Goal: Navigation & Orientation: Find specific page/section

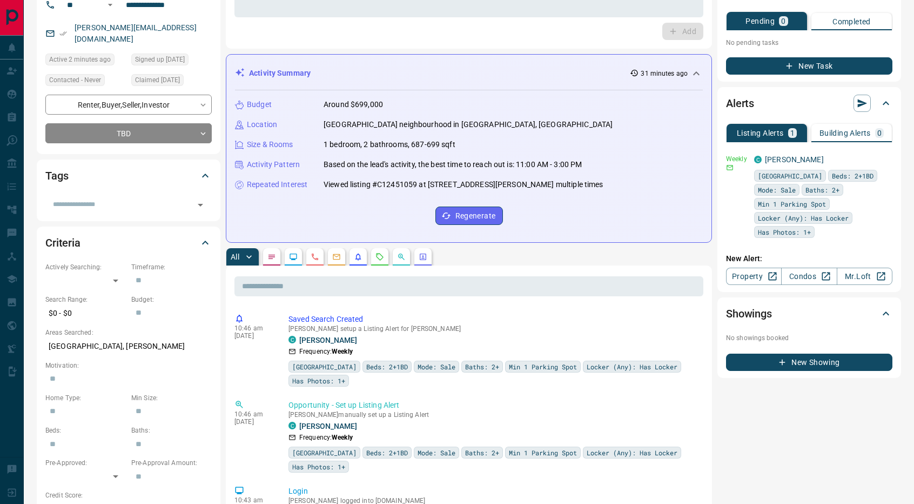
scroll to position [108, 0]
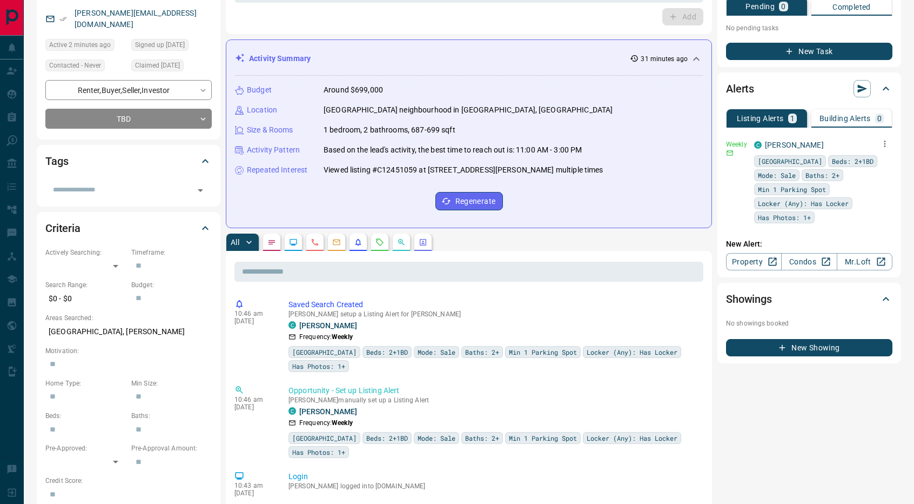
click at [885, 144] on icon "button" at bounding box center [885, 144] width 10 height 10
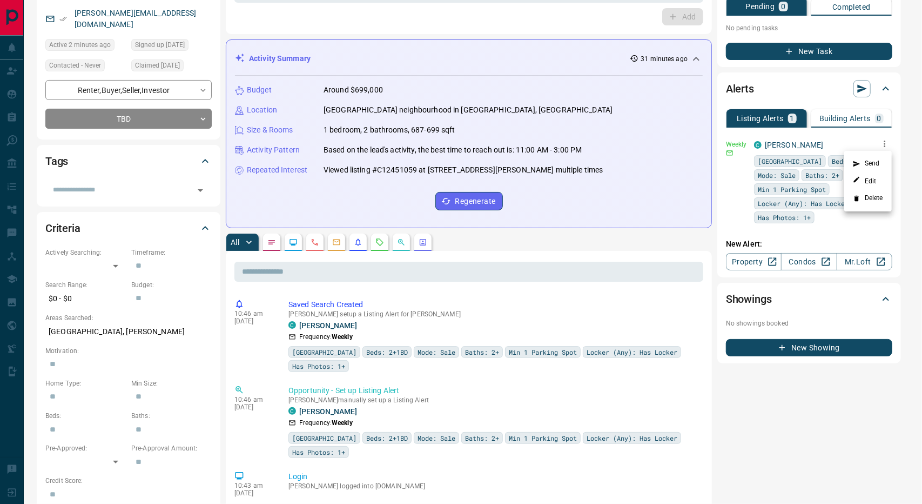
click at [662, 239] on div at bounding box center [461, 252] width 922 height 504
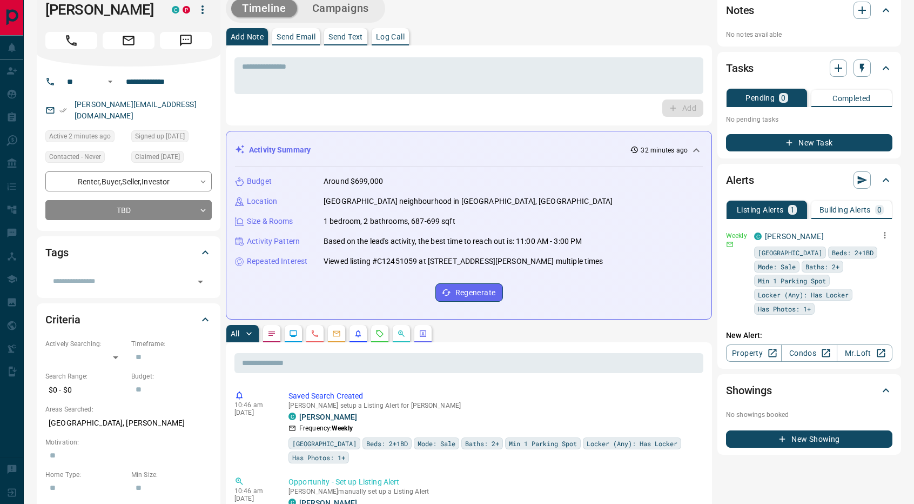
scroll to position [0, 0]
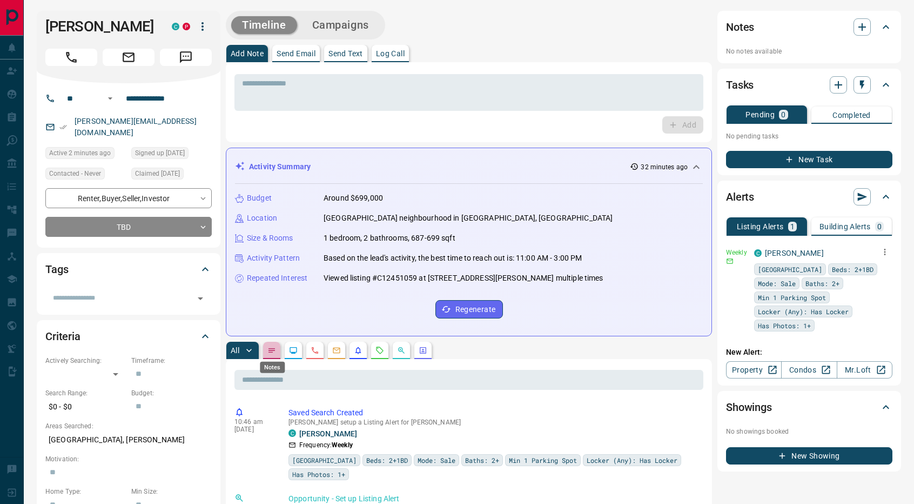
click at [273, 353] on icon "Notes" at bounding box center [271, 350] width 9 height 9
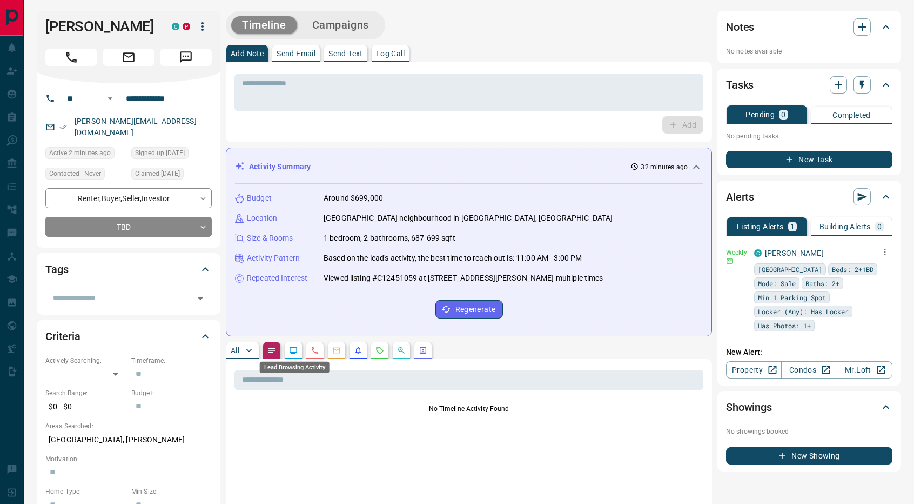
click at [295, 356] on div "Lead Browsing Activity" at bounding box center [295, 364] width 72 height 20
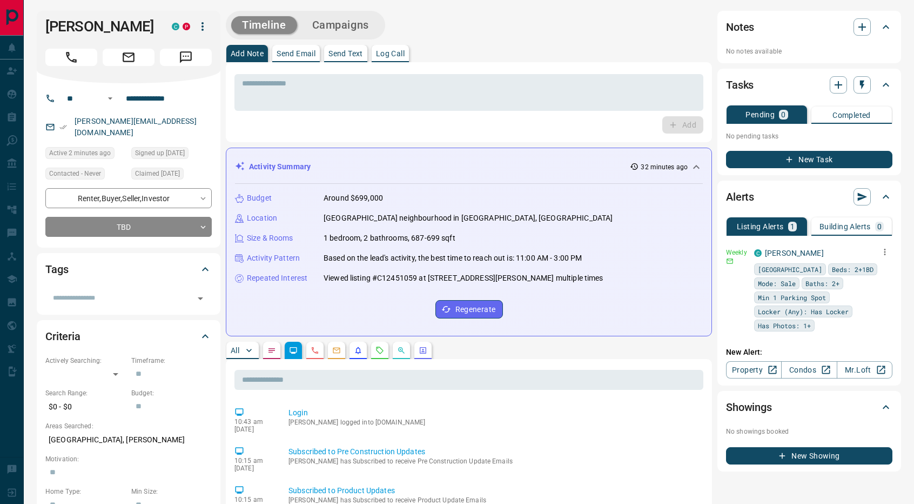
click at [312, 354] on button "button" at bounding box center [314, 349] width 17 height 17
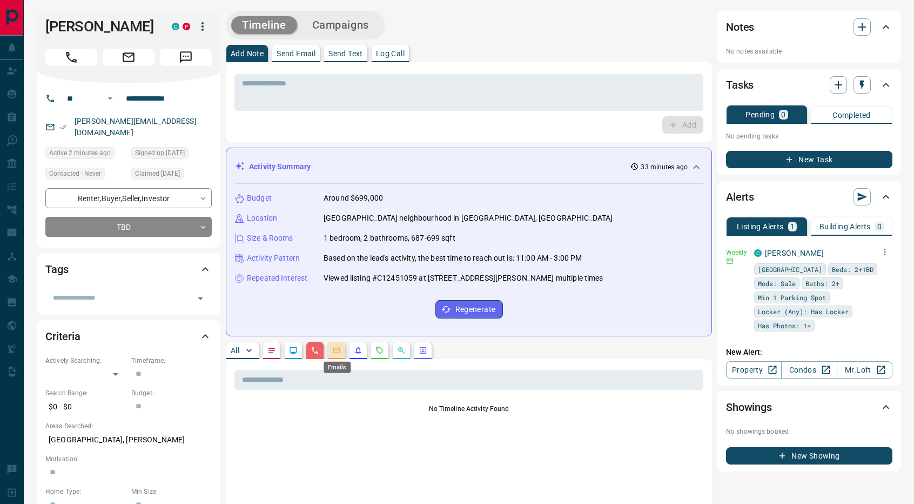
click at [338, 354] on div "Emails" at bounding box center [337, 364] width 29 height 20
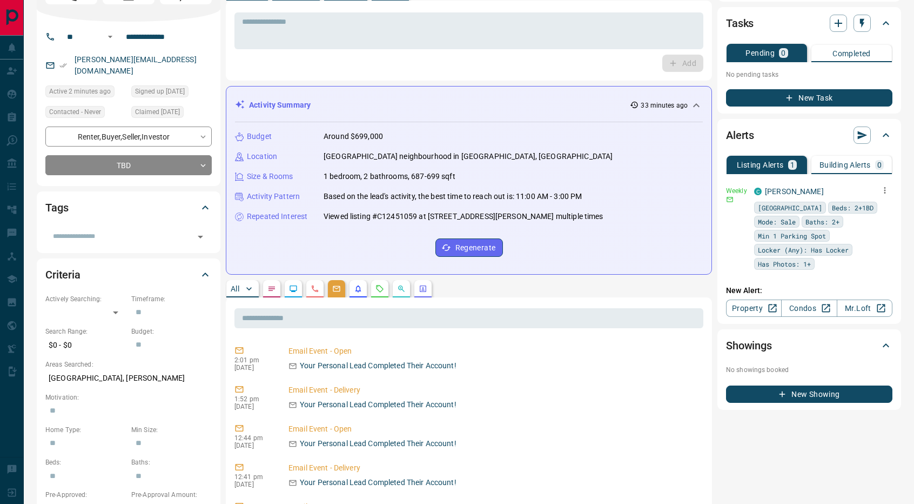
scroll to position [54, 0]
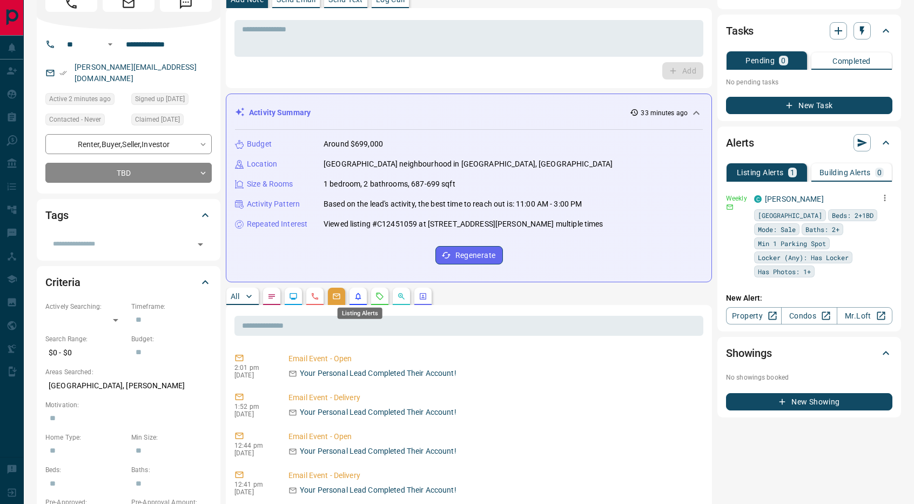
click at [362, 302] on div "Listing Alerts" at bounding box center [360, 310] width 47 height 20
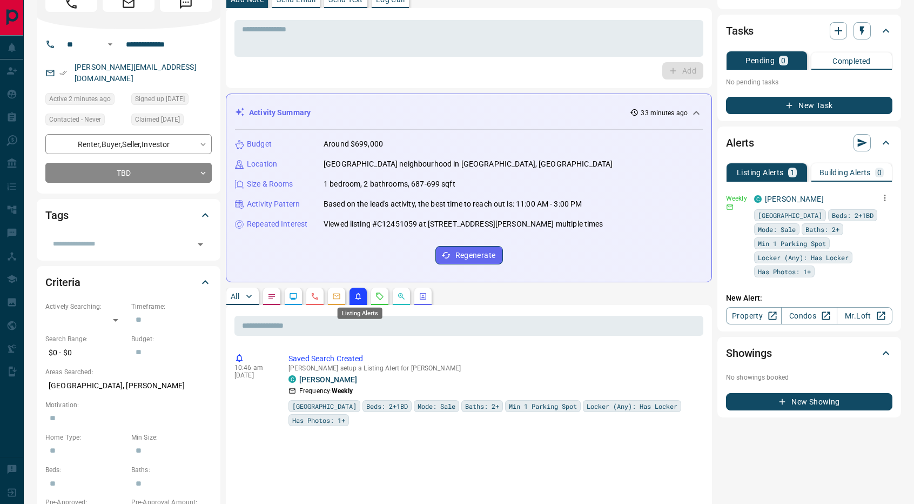
click at [375, 302] on div "Listing Alerts" at bounding box center [360, 310] width 47 height 20
click at [377, 300] on div "Requests" at bounding box center [381, 310] width 36 height 20
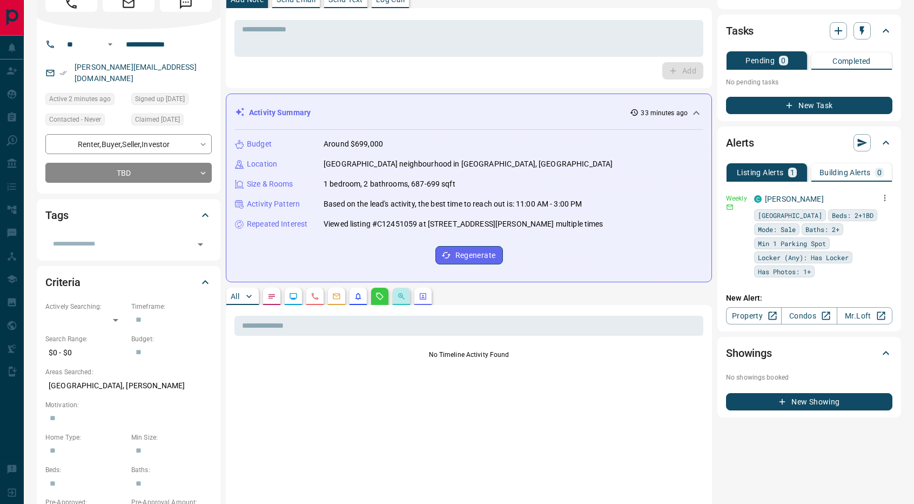
click at [399, 301] on button "button" at bounding box center [401, 295] width 17 height 17
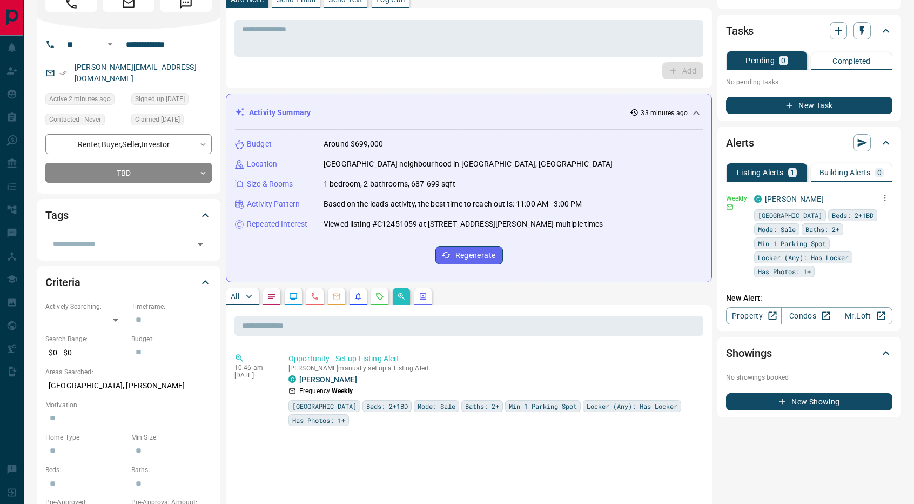
click at [422, 301] on button "button" at bounding box center [422, 295] width 17 height 17
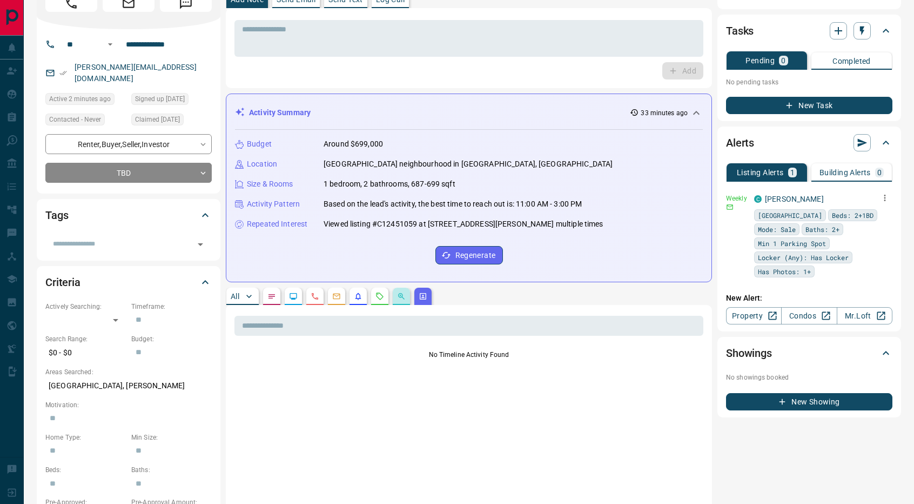
click at [397, 299] on button "button" at bounding box center [401, 295] width 17 height 17
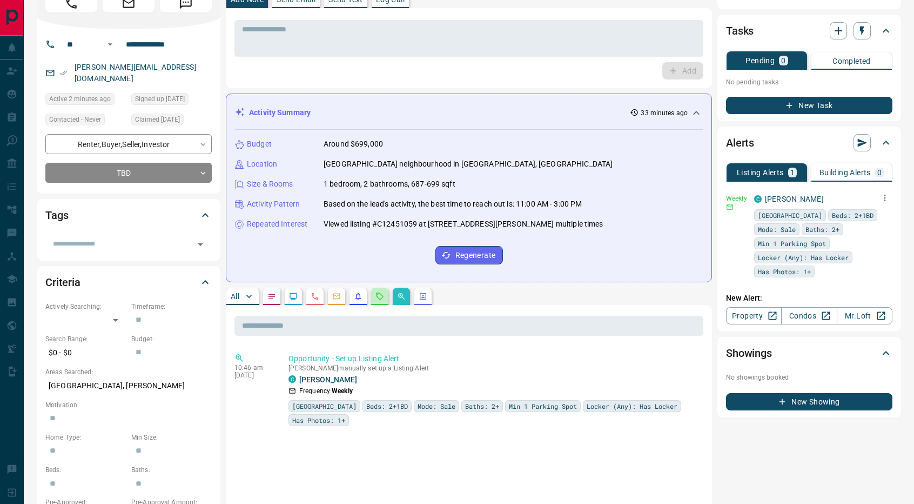
drag, startPoint x: 378, startPoint y: 300, endPoint x: 359, endPoint y: 301, distance: 18.9
click at [377, 300] on button "button" at bounding box center [379, 295] width 17 height 17
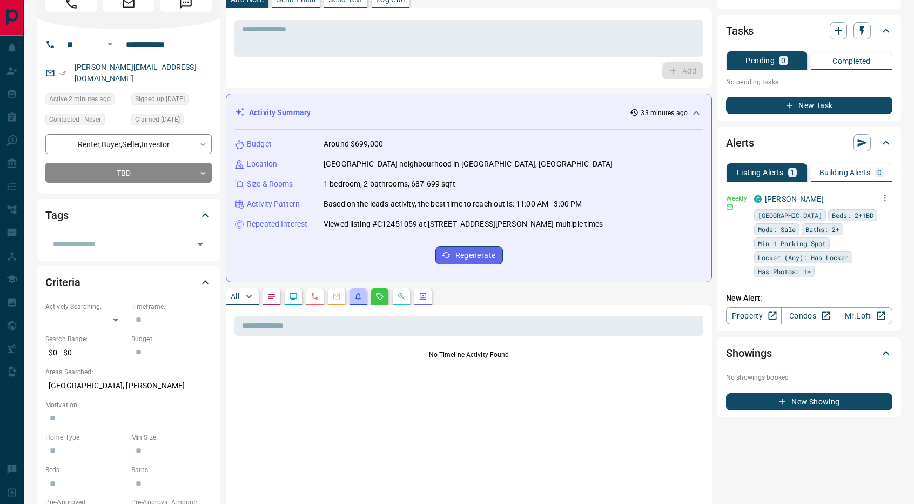
click at [355, 300] on button "button" at bounding box center [358, 295] width 17 height 17
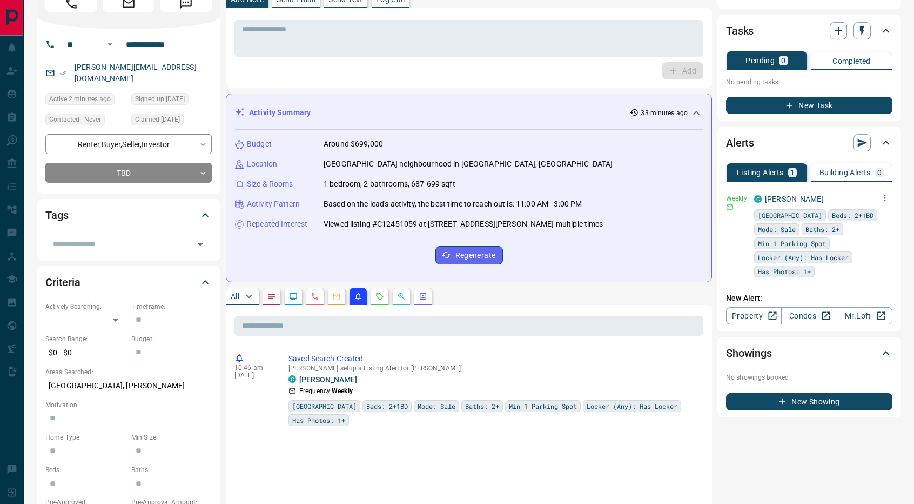
click at [329, 297] on button "button" at bounding box center [336, 295] width 17 height 17
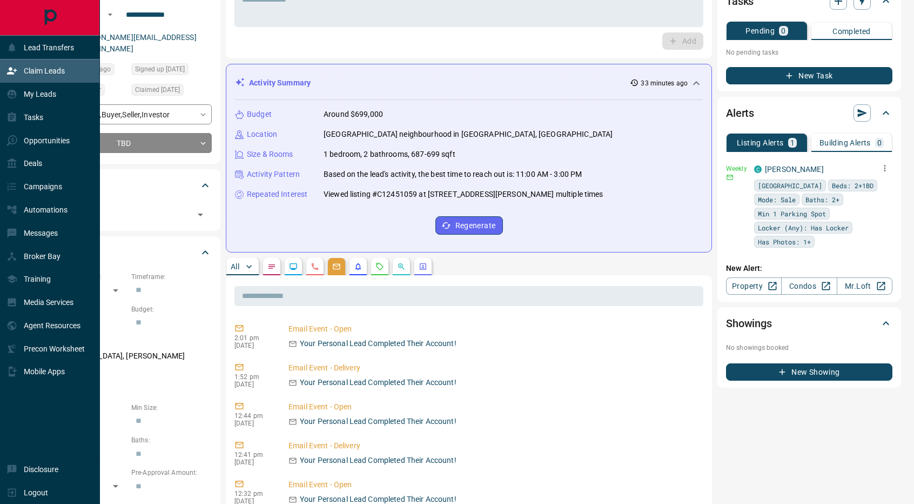
scroll to position [108, 0]
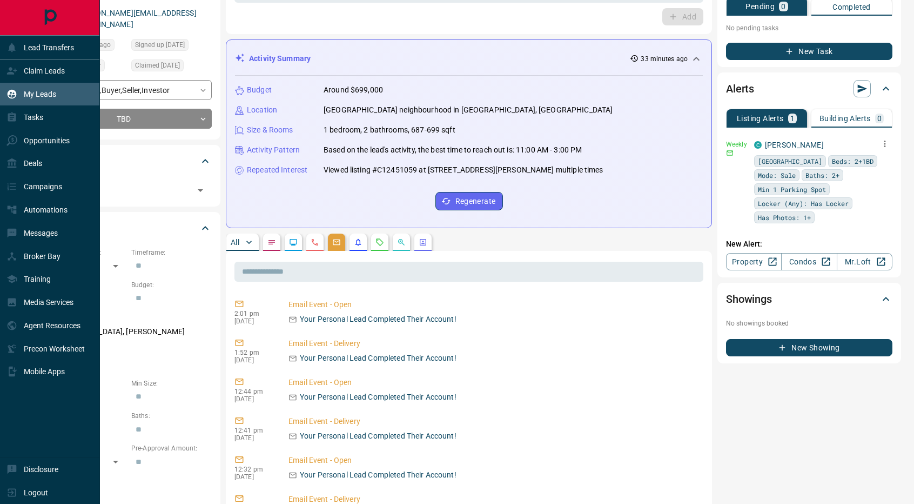
click at [44, 92] on p "My Leads" at bounding box center [40, 94] width 32 height 9
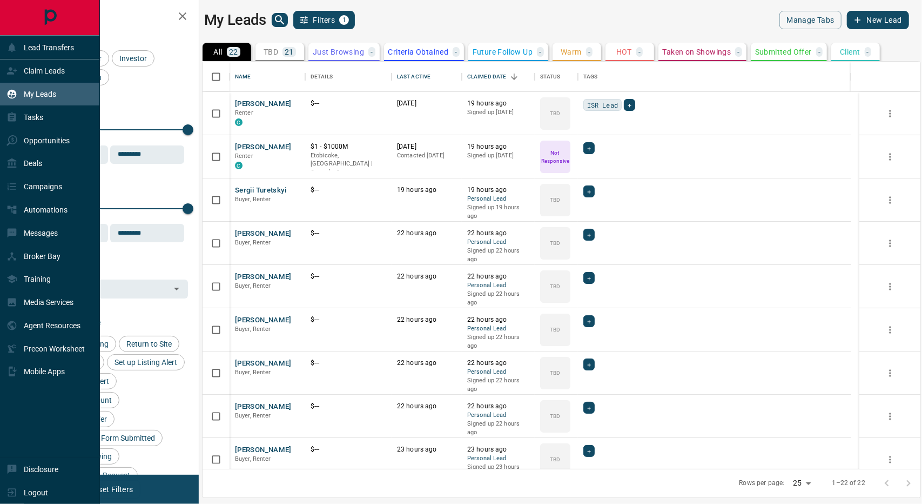
scroll to position [399, 710]
click at [28, 66] on p "Claim Leads" at bounding box center [44, 70] width 41 height 9
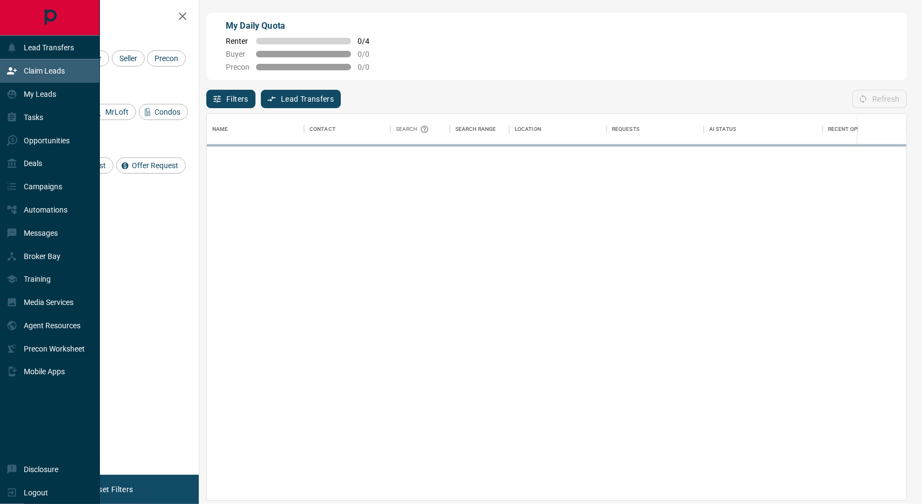
scroll to position [378, 692]
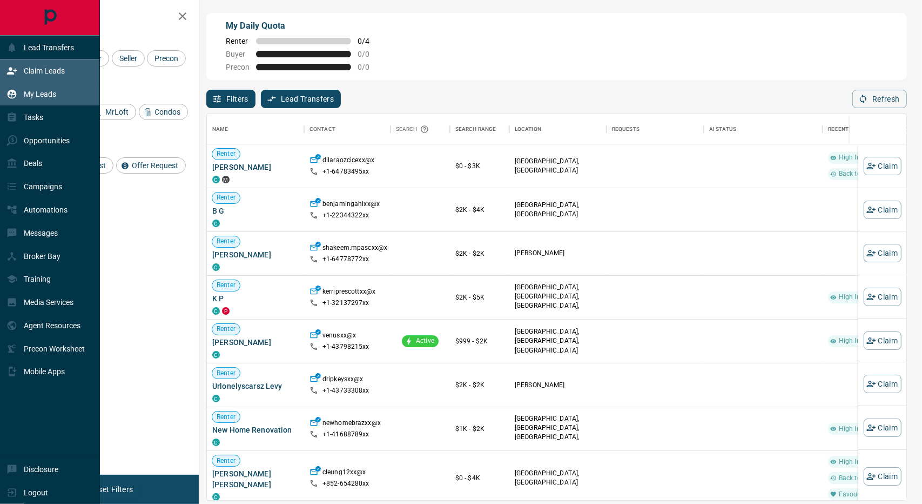
click at [39, 88] on div "My Leads" at bounding box center [31, 94] width 50 height 18
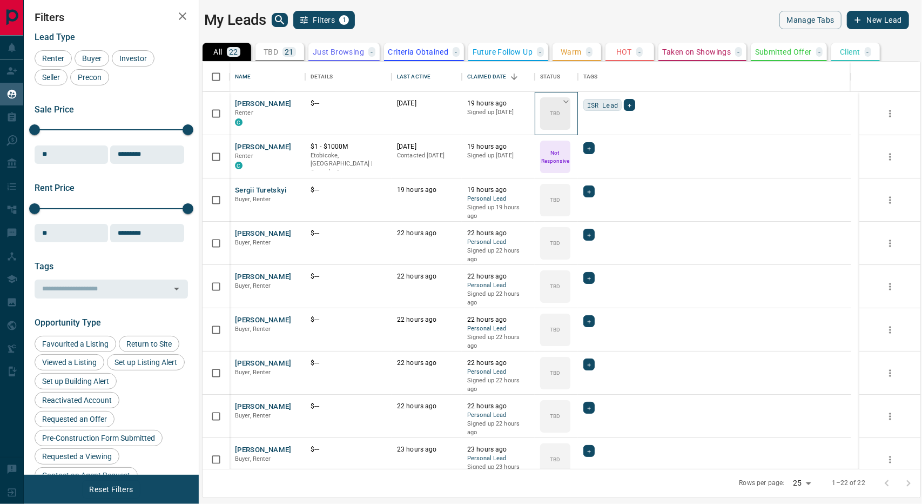
click at [566, 100] on icon at bounding box center [566, 101] width 11 height 11
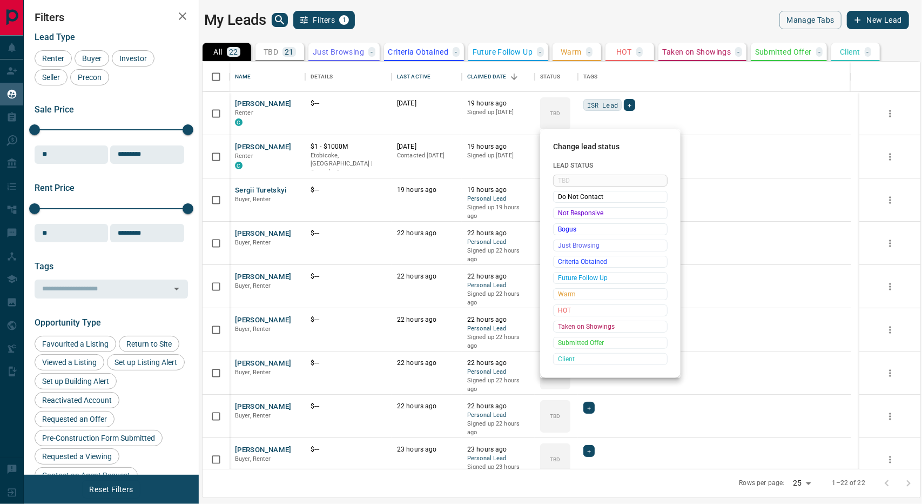
click at [457, 85] on div at bounding box center [461, 252] width 922 height 504
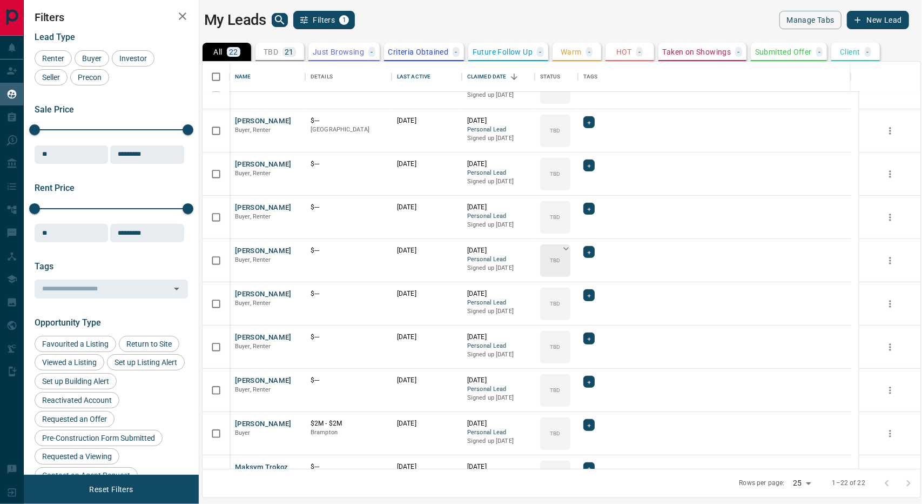
scroll to position [412, 0]
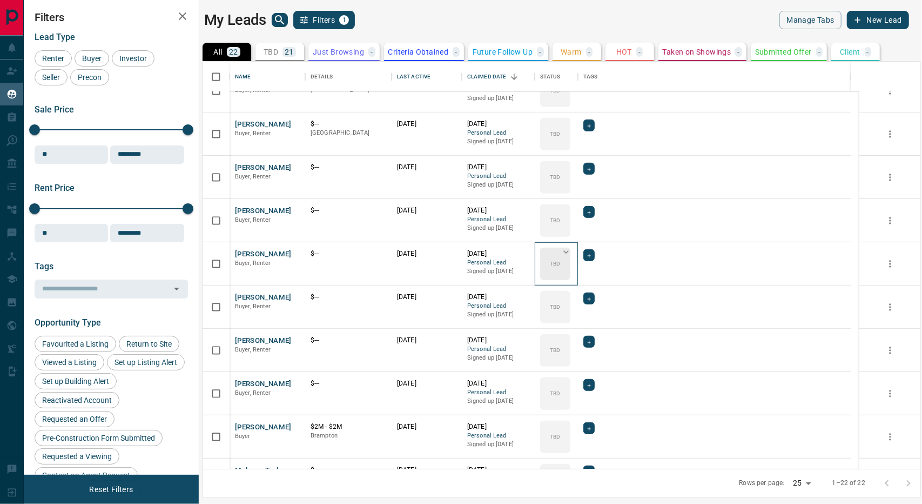
click at [563, 252] on icon at bounding box center [566, 251] width 11 height 11
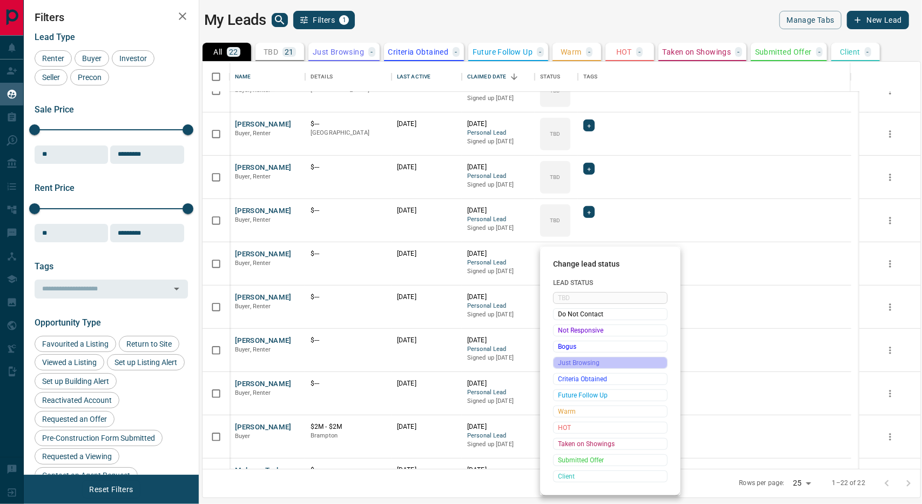
click at [581, 361] on span "Just Browsing" at bounding box center [610, 362] width 105 height 11
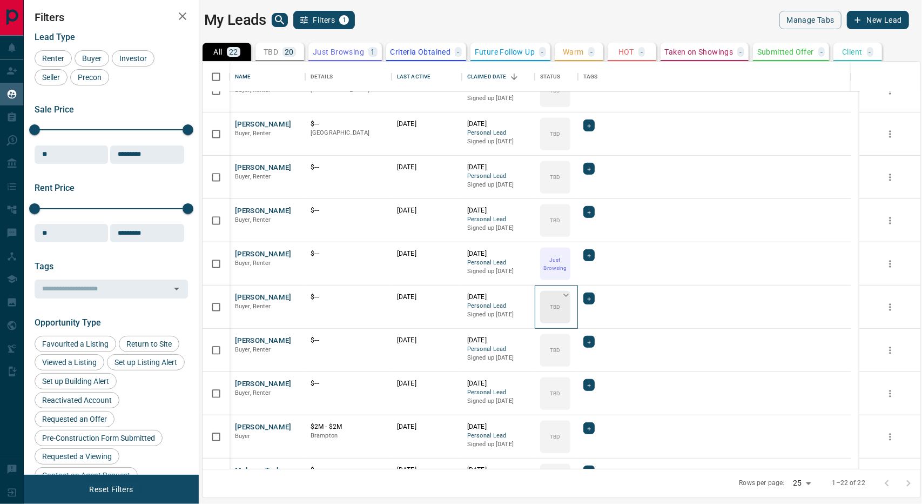
click at [568, 294] on icon at bounding box center [566, 295] width 11 height 11
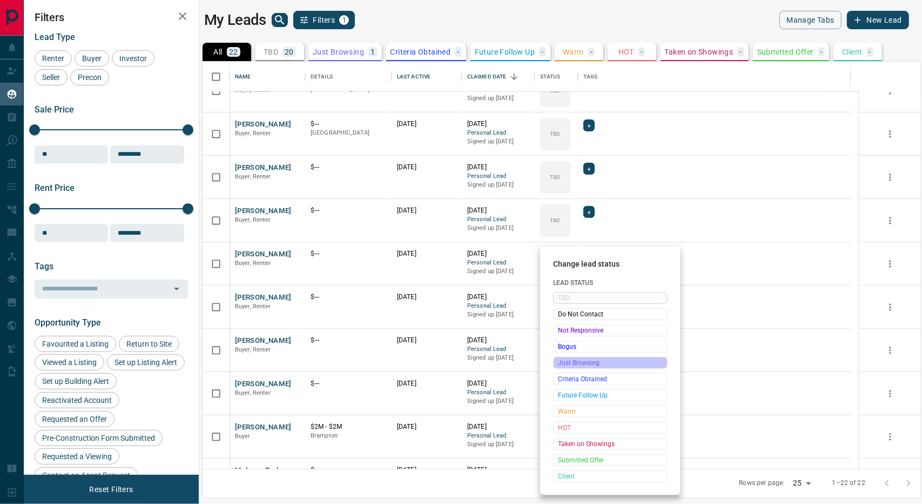
click at [578, 360] on span "Just Browsing" at bounding box center [610, 362] width 105 height 11
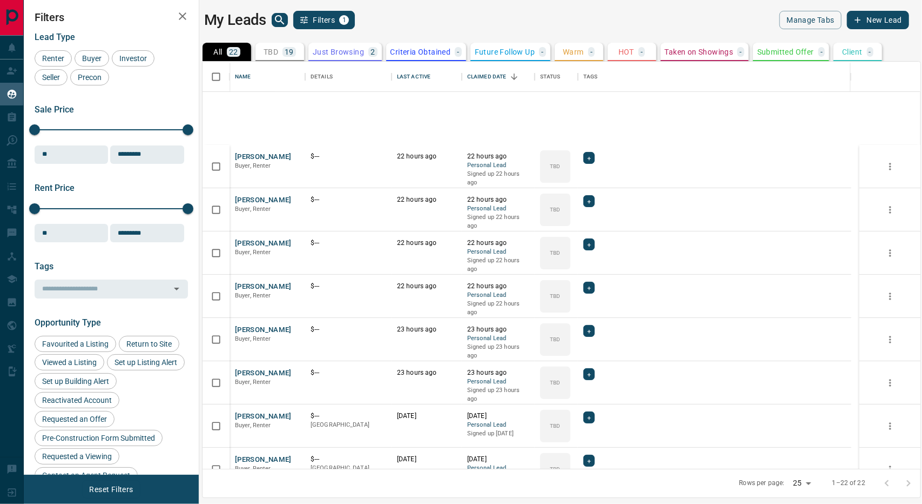
scroll to position [0, 0]
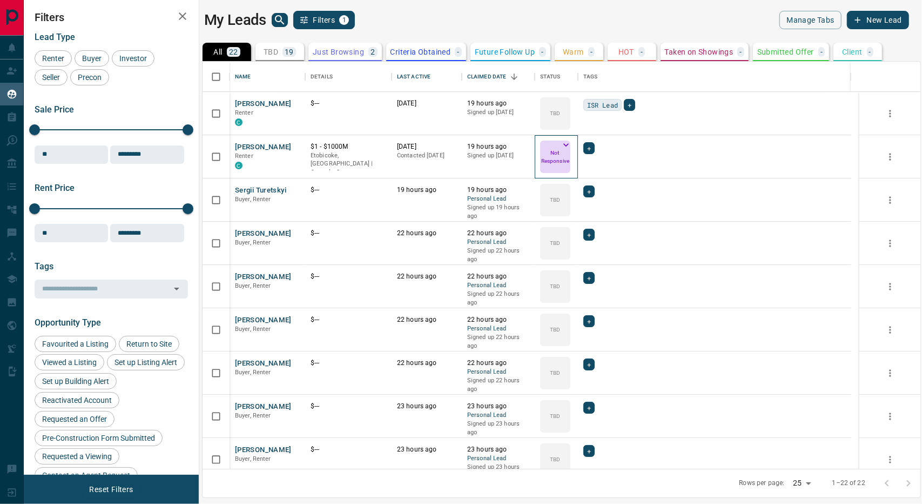
click at [563, 163] on p "Not Responsive" at bounding box center [555, 157] width 28 height 16
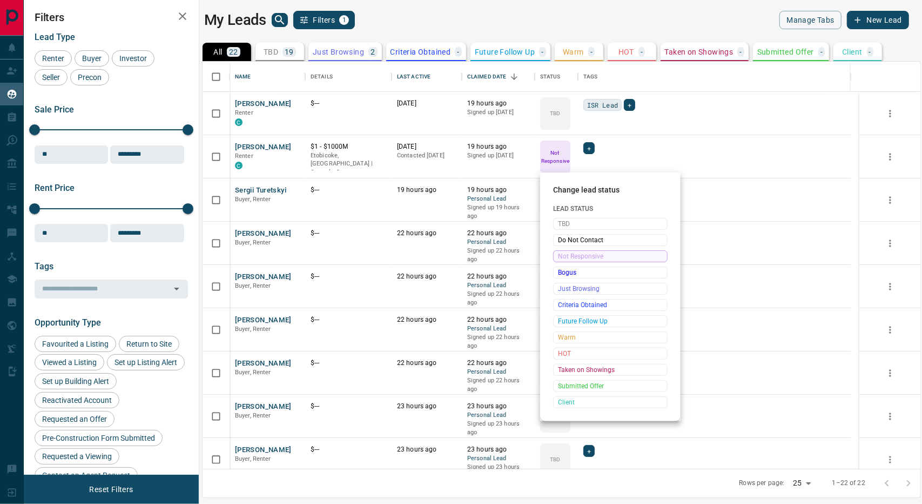
click at [563, 160] on div at bounding box center [461, 252] width 922 height 504
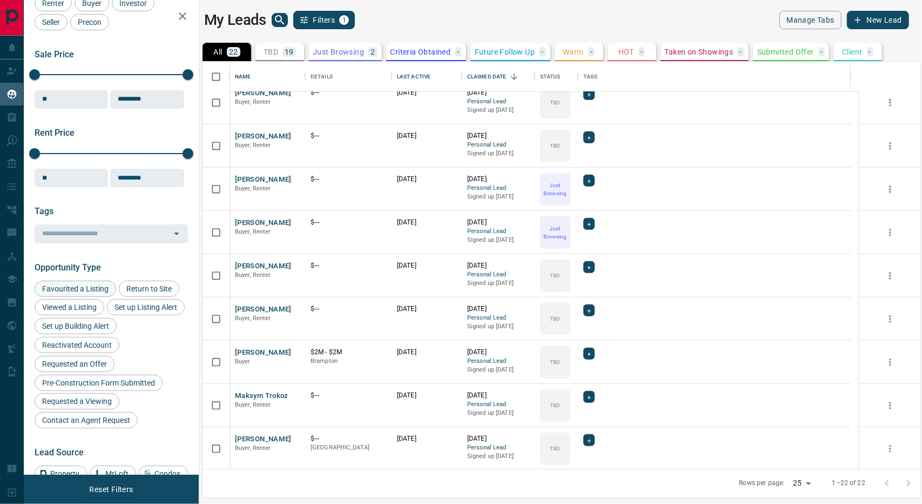
scroll to position [108, 0]
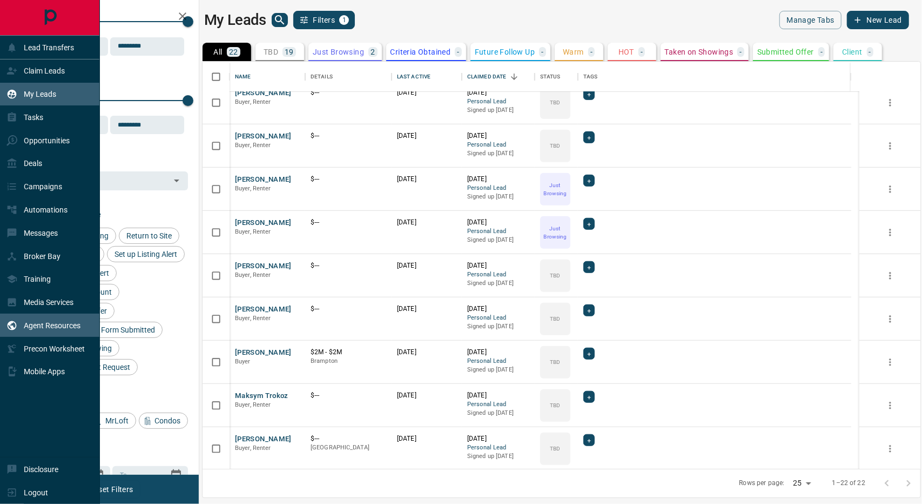
click at [48, 326] on p "Agent Resources" at bounding box center [52, 325] width 57 height 9
click at [47, 138] on p "Opportunities" at bounding box center [47, 140] width 46 height 9
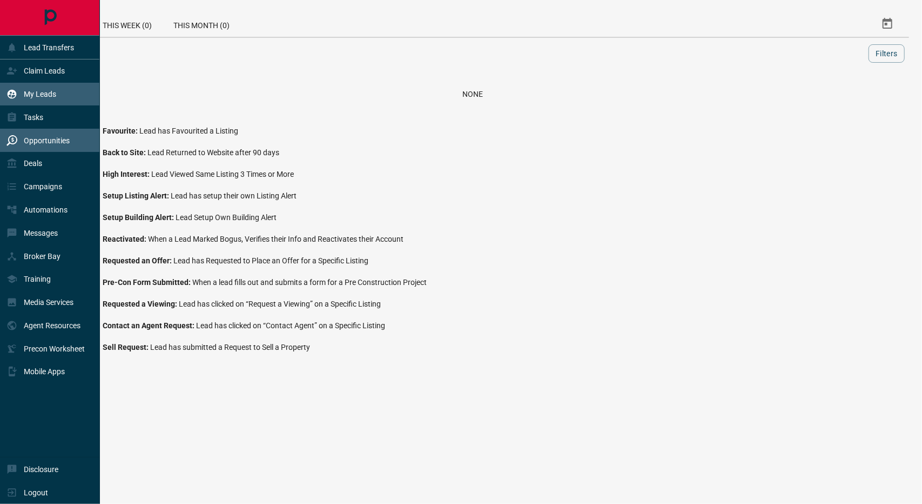
click at [36, 94] on p "My Leads" at bounding box center [40, 94] width 32 height 9
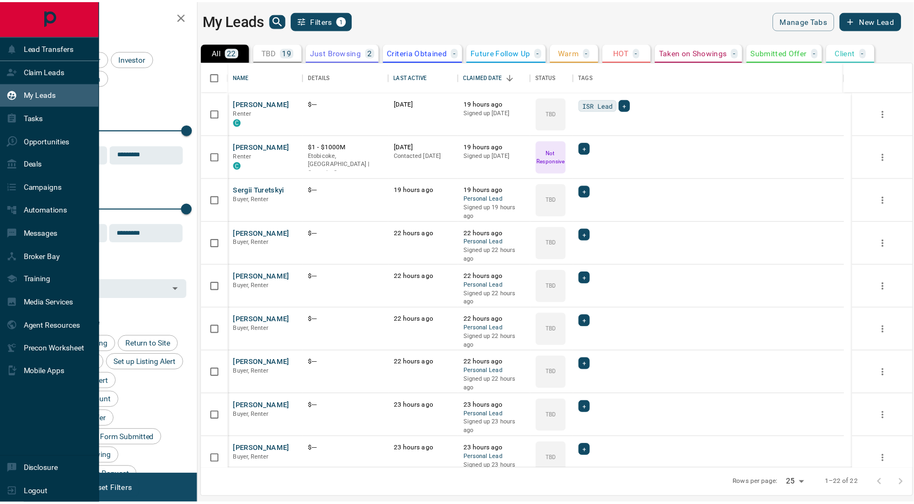
scroll to position [399, 710]
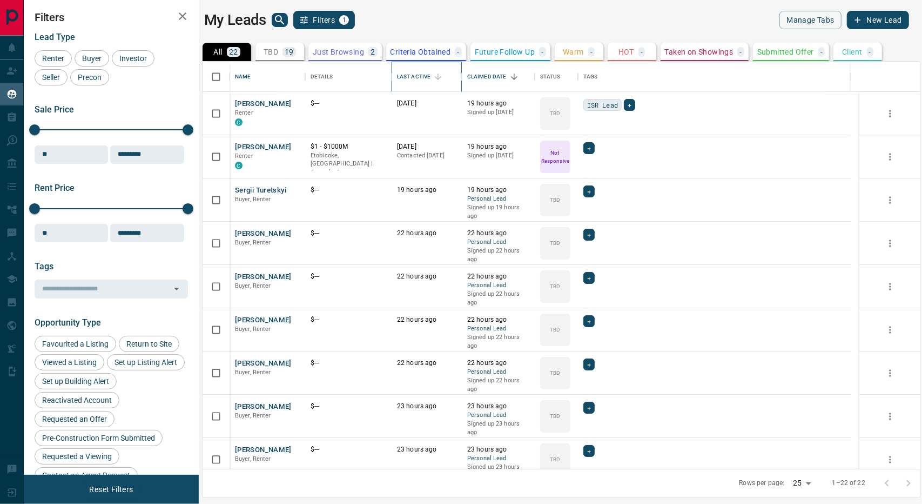
click at [452, 75] on div "Last Active" at bounding box center [426, 77] width 59 height 30
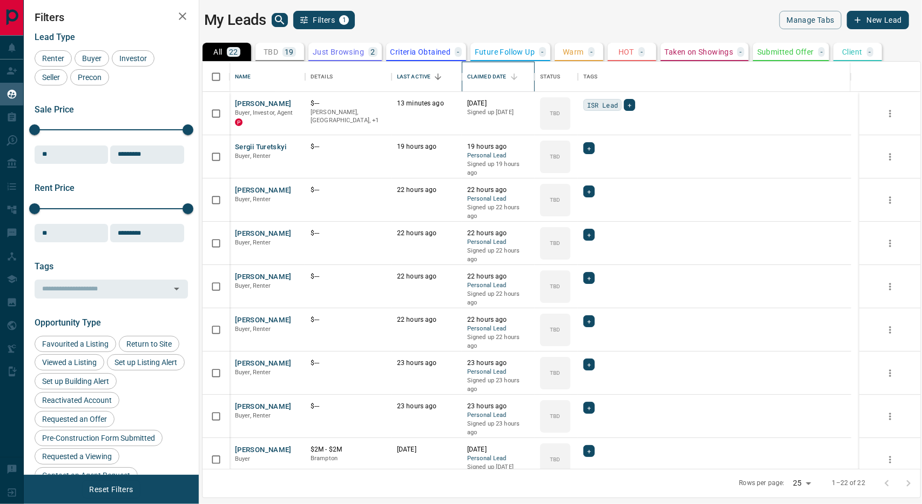
click at [507, 79] on div "Claimed Date" at bounding box center [514, 76] width 15 height 15
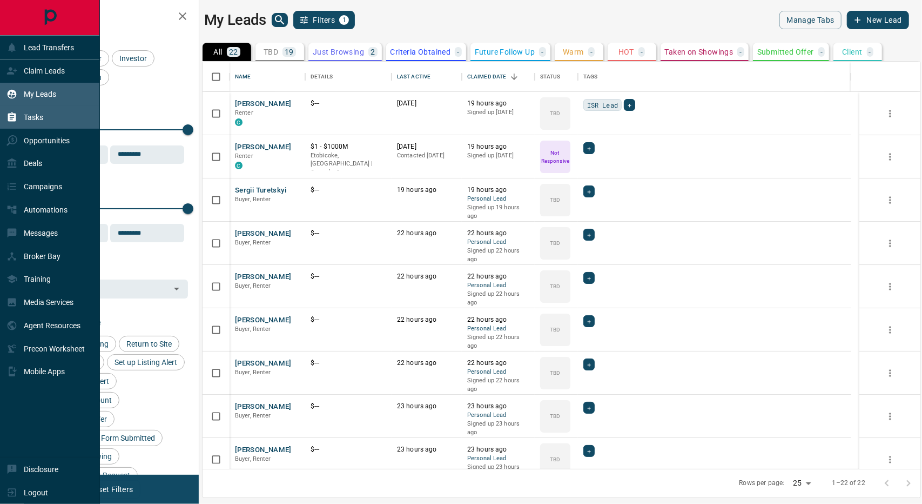
click at [13, 113] on icon at bounding box center [12, 116] width 8 height 9
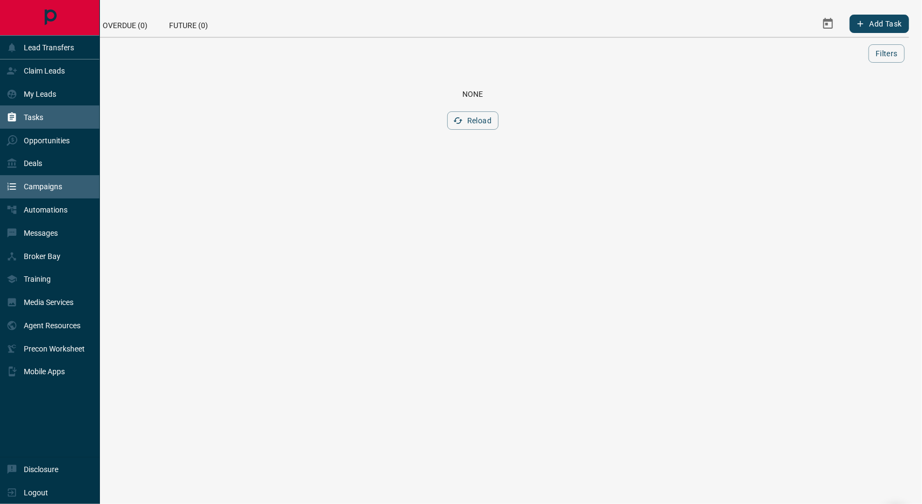
click at [64, 187] on div "Campaigns" at bounding box center [50, 186] width 100 height 23
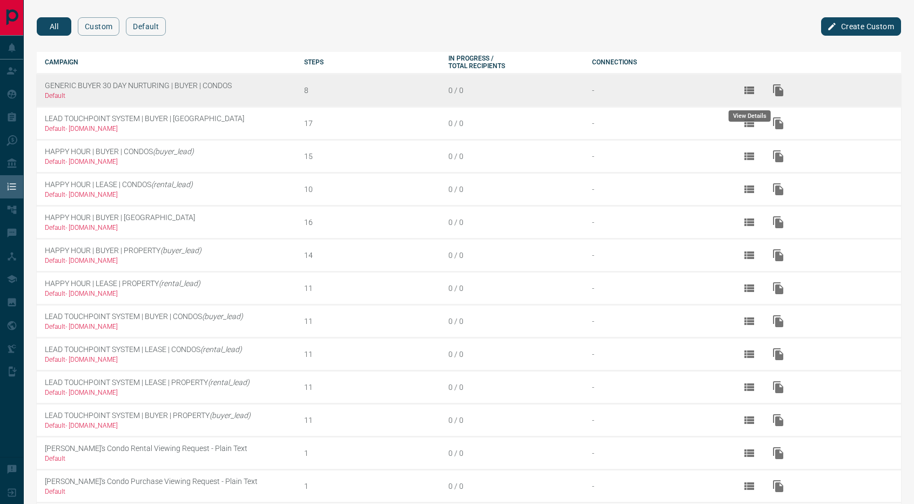
click at [751, 90] on icon "View Details" at bounding box center [749, 90] width 10 height 8
